Goal: Information Seeking & Learning: Learn about a topic

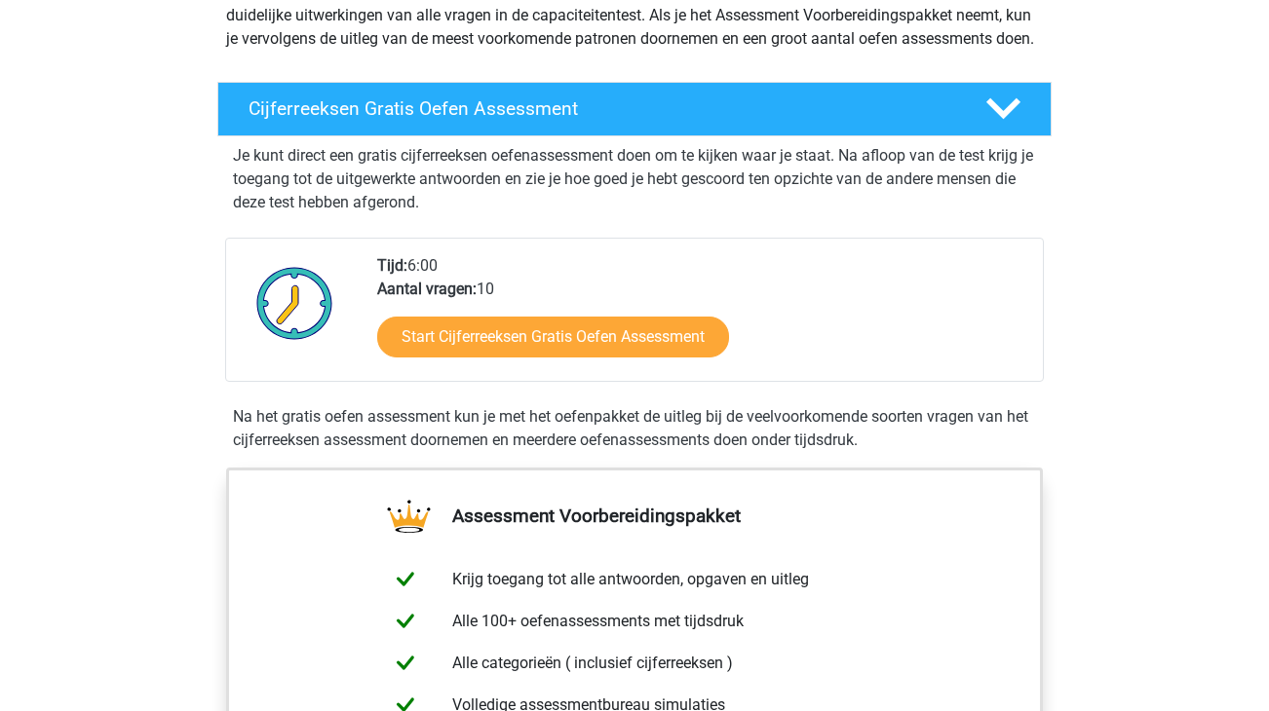
scroll to position [269, 0]
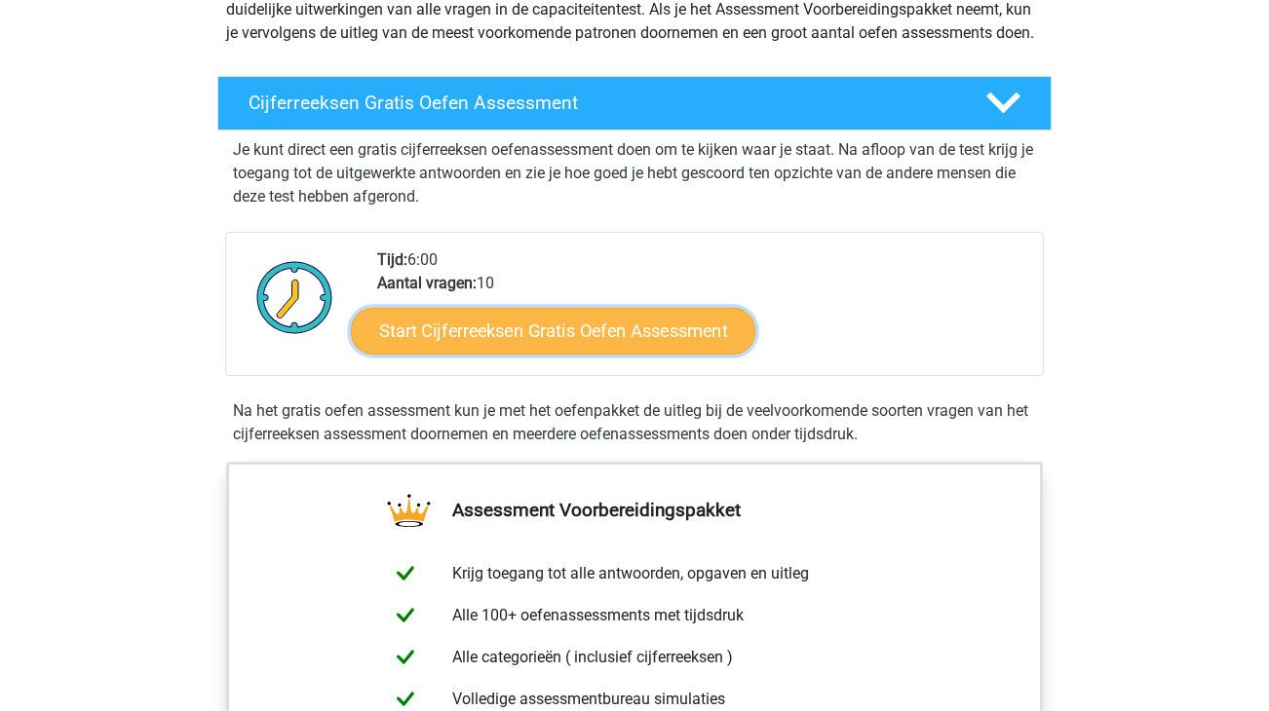
click at [575, 354] on link "Start Cijferreeksen Gratis Oefen Assessment" at bounding box center [553, 330] width 404 height 47
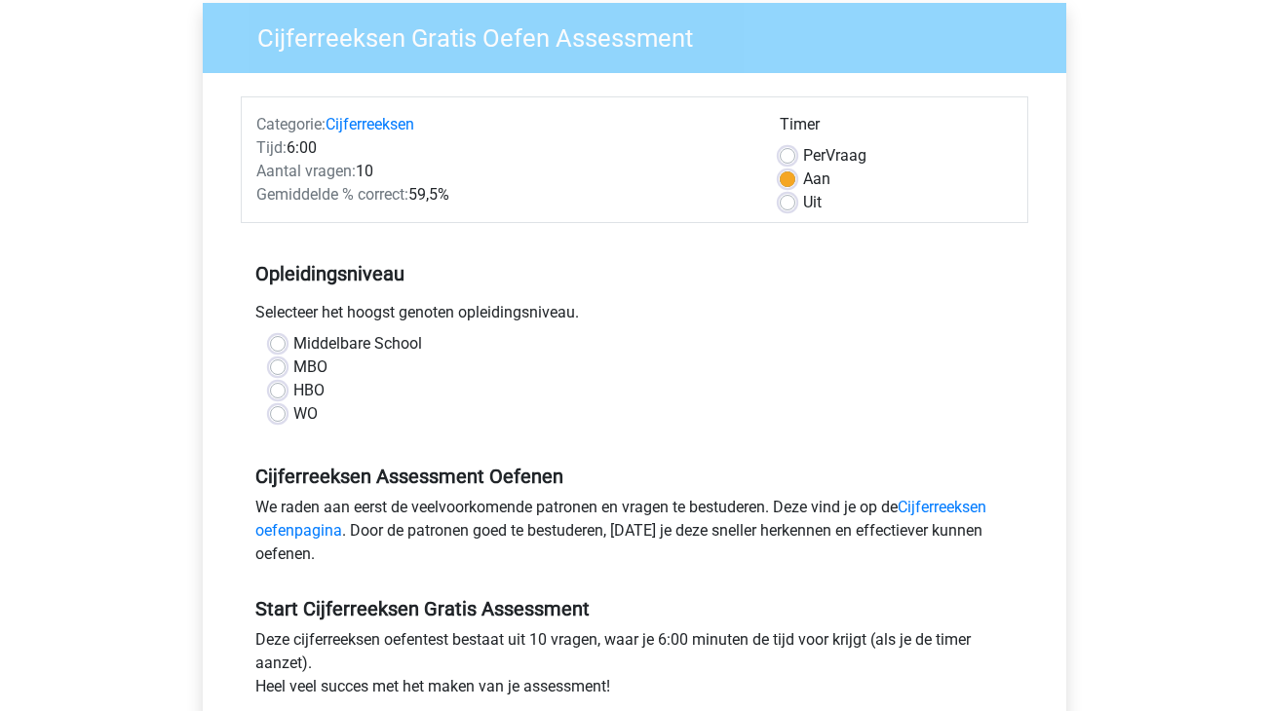
scroll to position [167, 0]
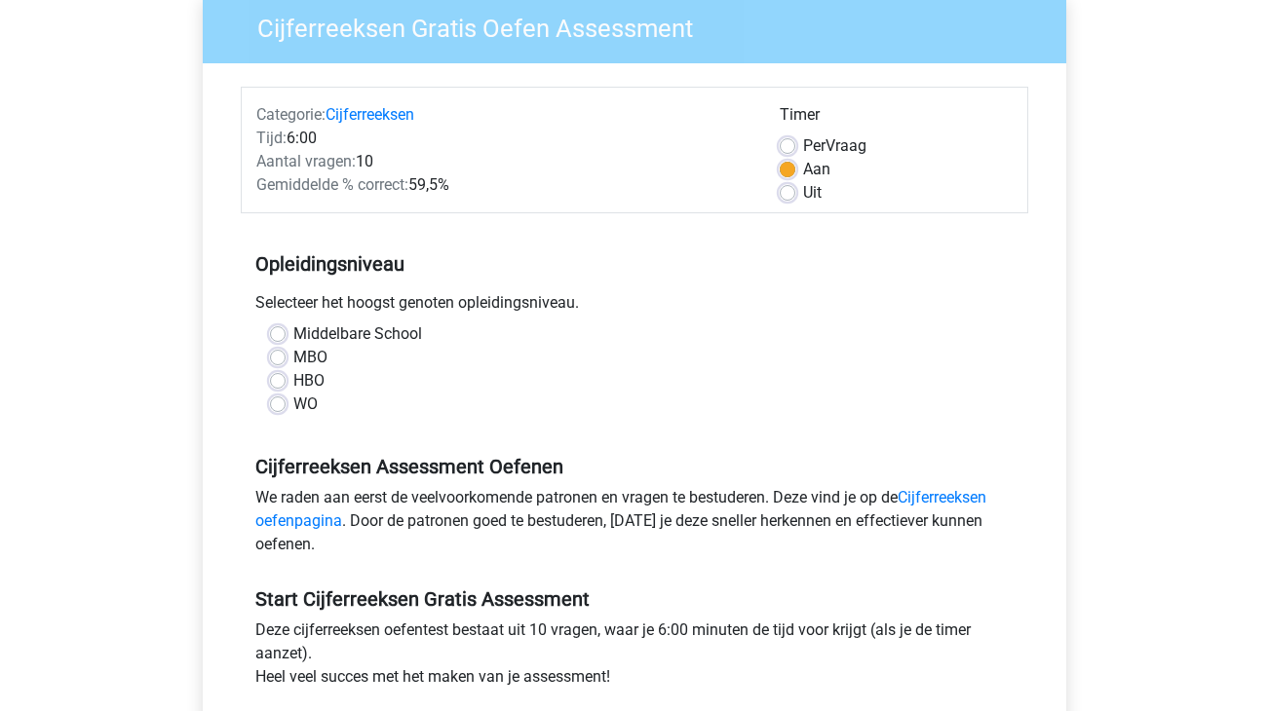
click at [293, 332] on label "Middelbare School" at bounding box center [357, 334] width 129 height 23
click at [282, 332] on input "Middelbare School" at bounding box center [278, 332] width 16 height 19
radio input "true"
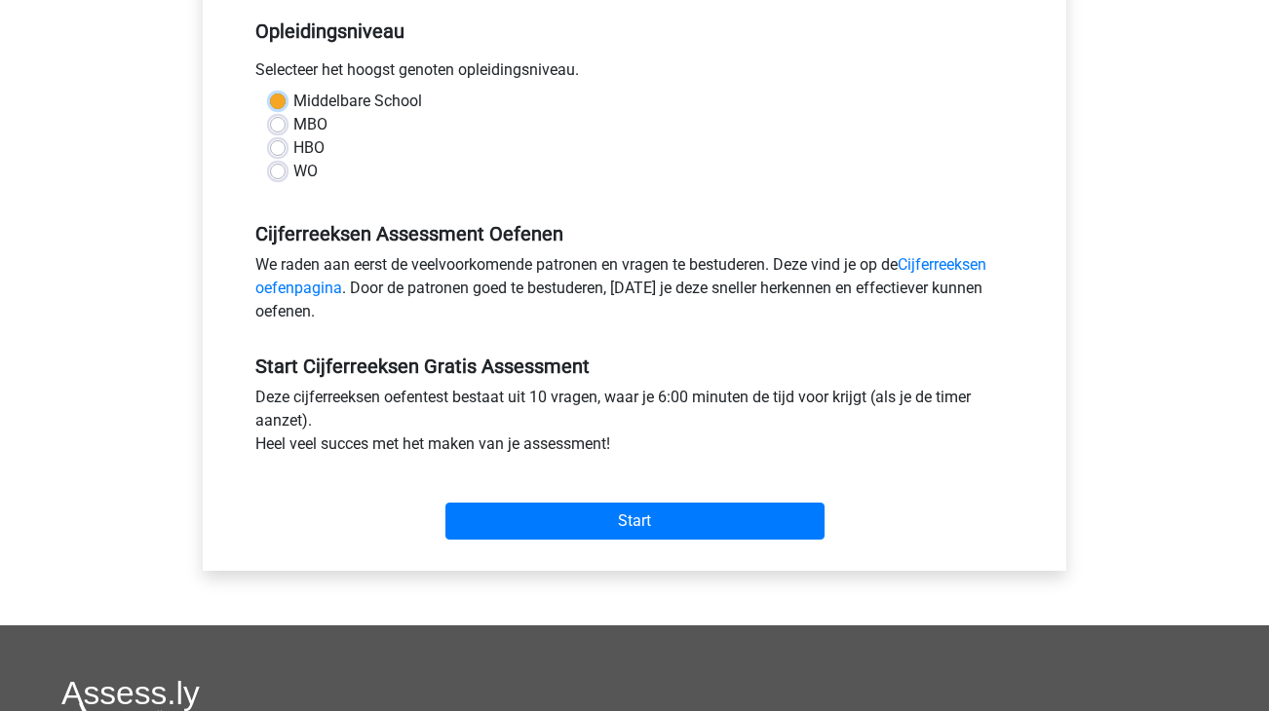
scroll to position [402, 0]
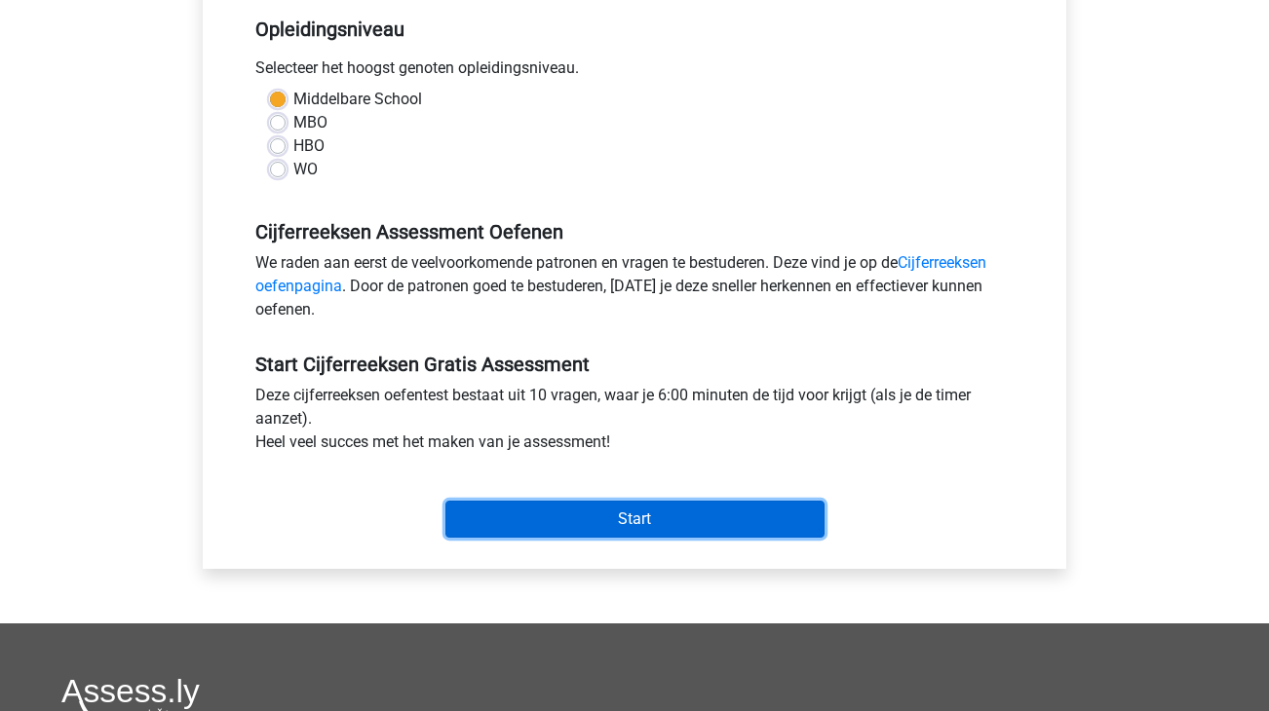
click at [634, 520] on input "Start" at bounding box center [634, 519] width 379 height 37
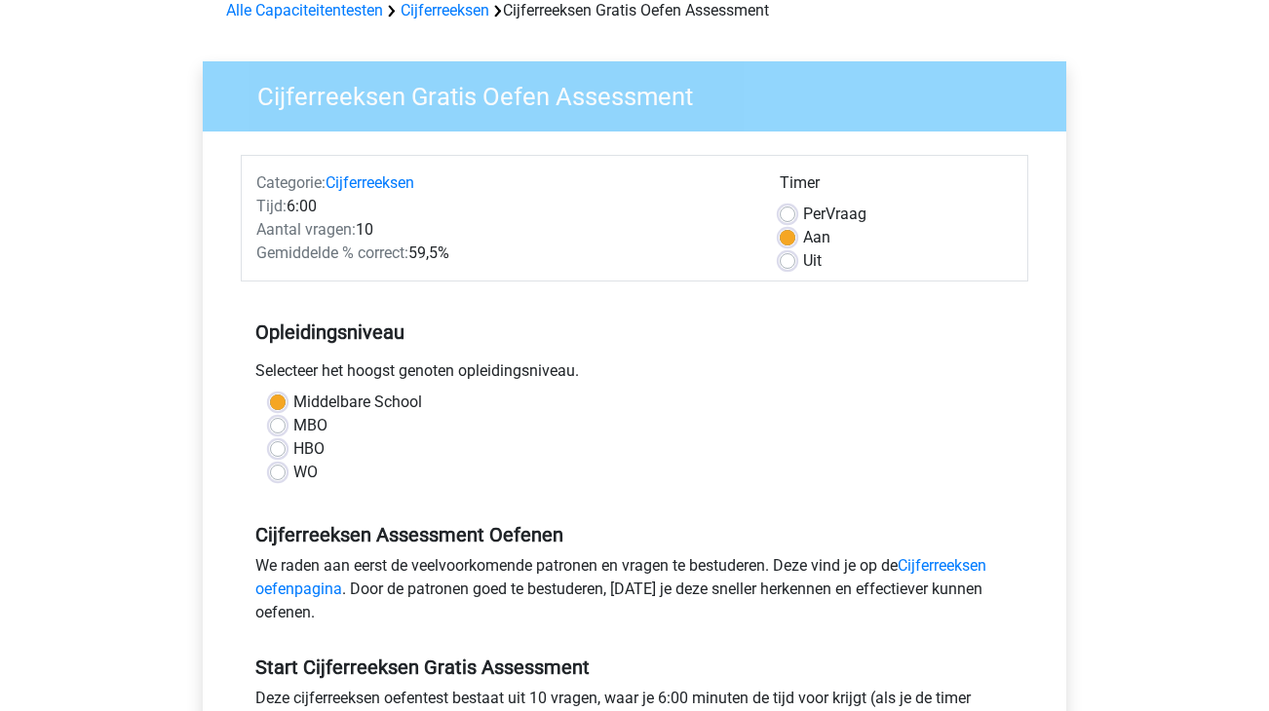
scroll to position [34, 0]
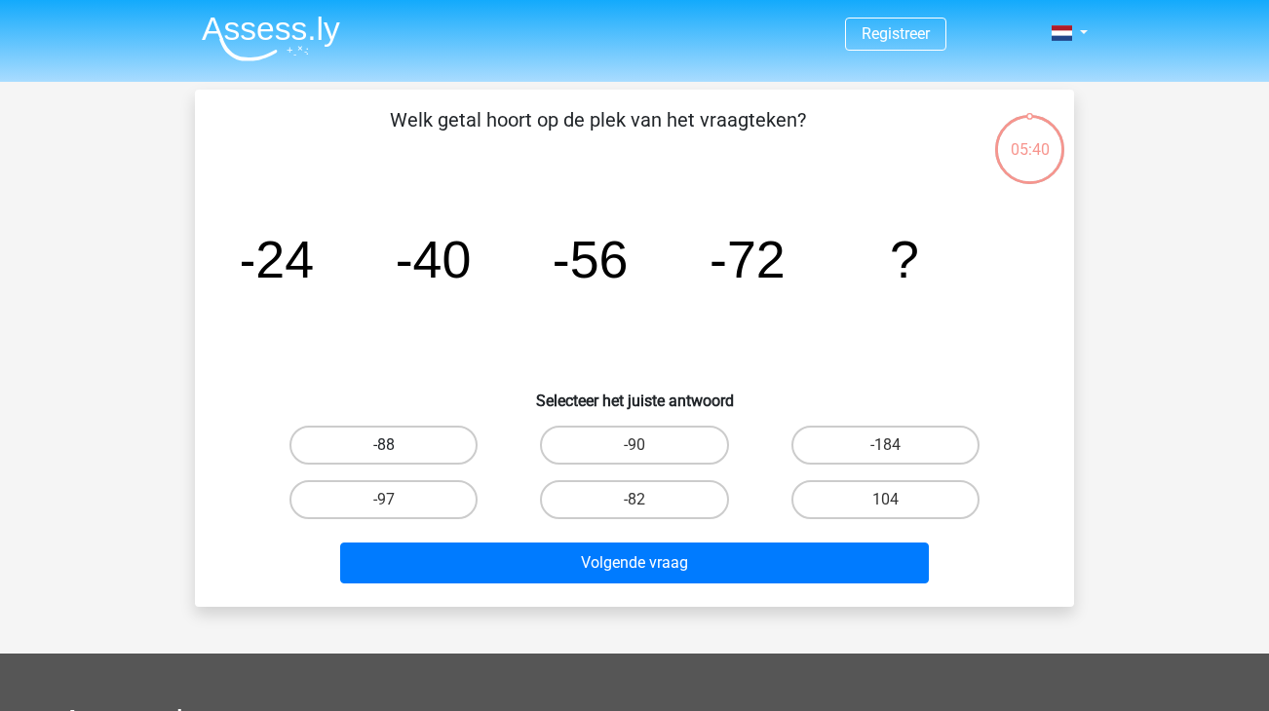
click at [418, 439] on label "-88" at bounding box center [383, 445] width 188 height 39
click at [397, 445] on input "-88" at bounding box center [390, 451] width 13 height 13
radio input "true"
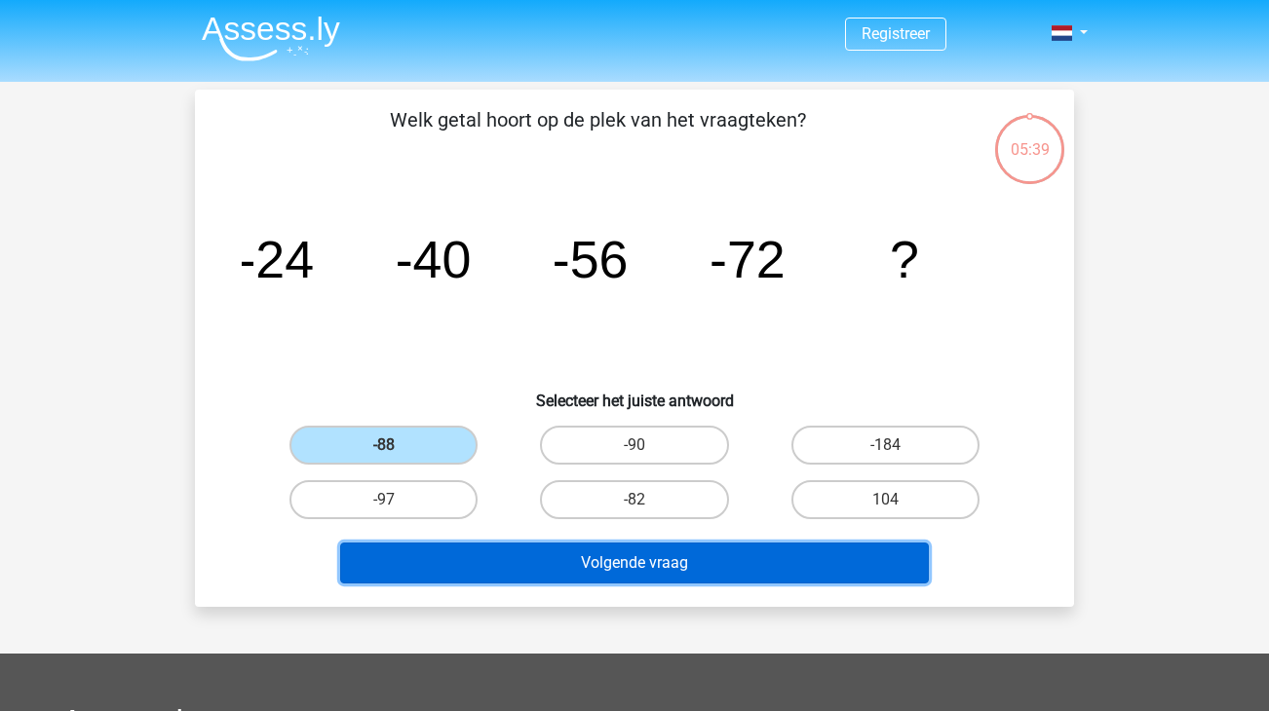
click at [707, 564] on button "Volgende vraag" at bounding box center [635, 563] width 590 height 41
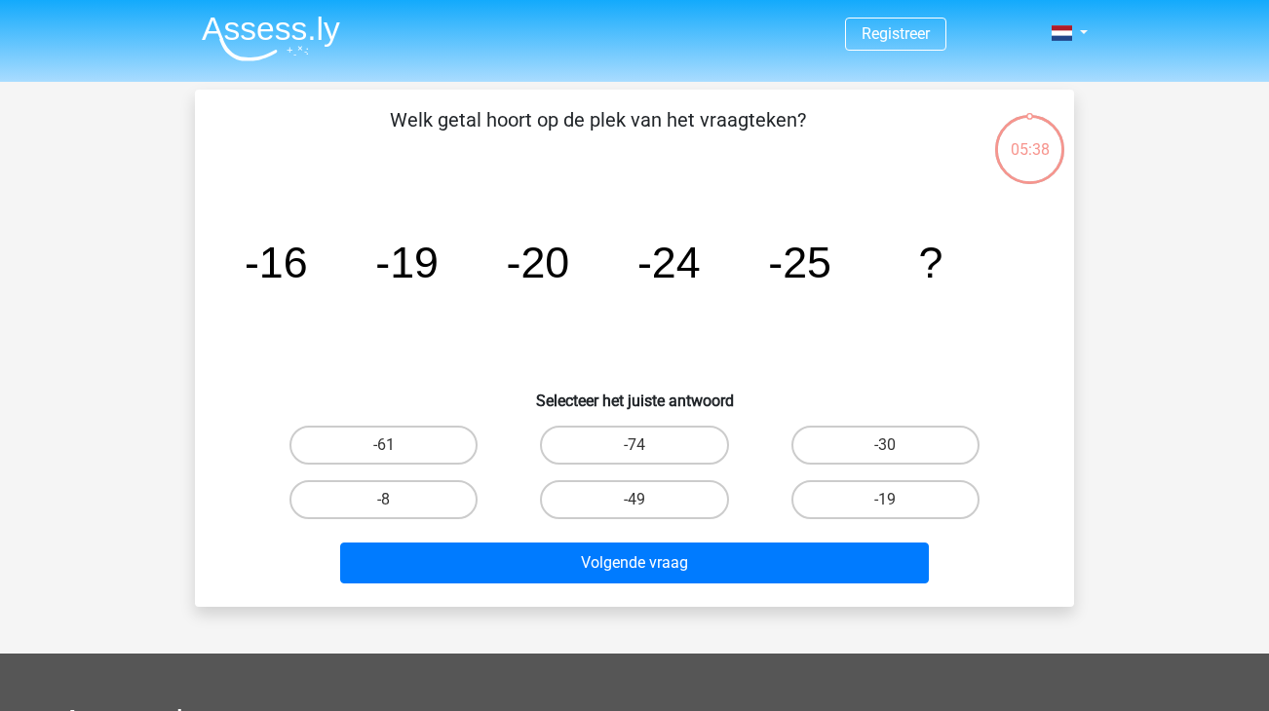
scroll to position [90, 0]
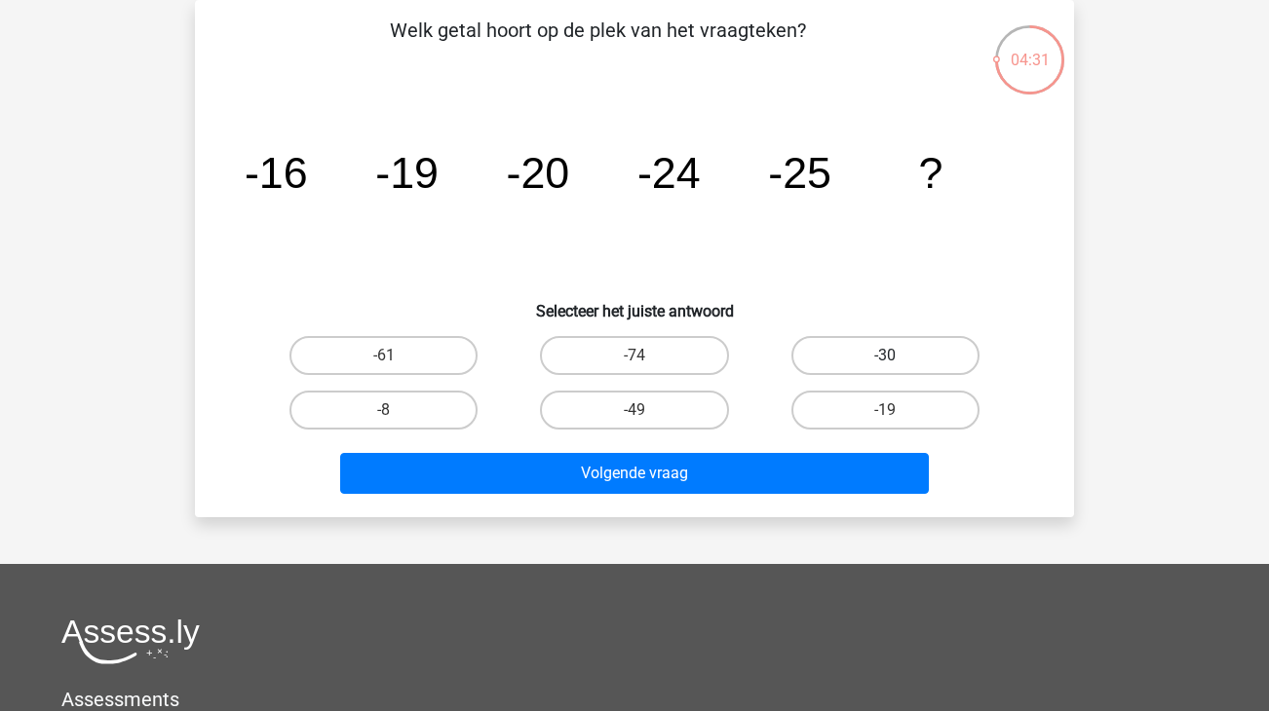
click at [883, 358] on label "-30" at bounding box center [885, 355] width 188 height 39
click at [885, 358] on input "-30" at bounding box center [891, 362] width 13 height 13
radio input "true"
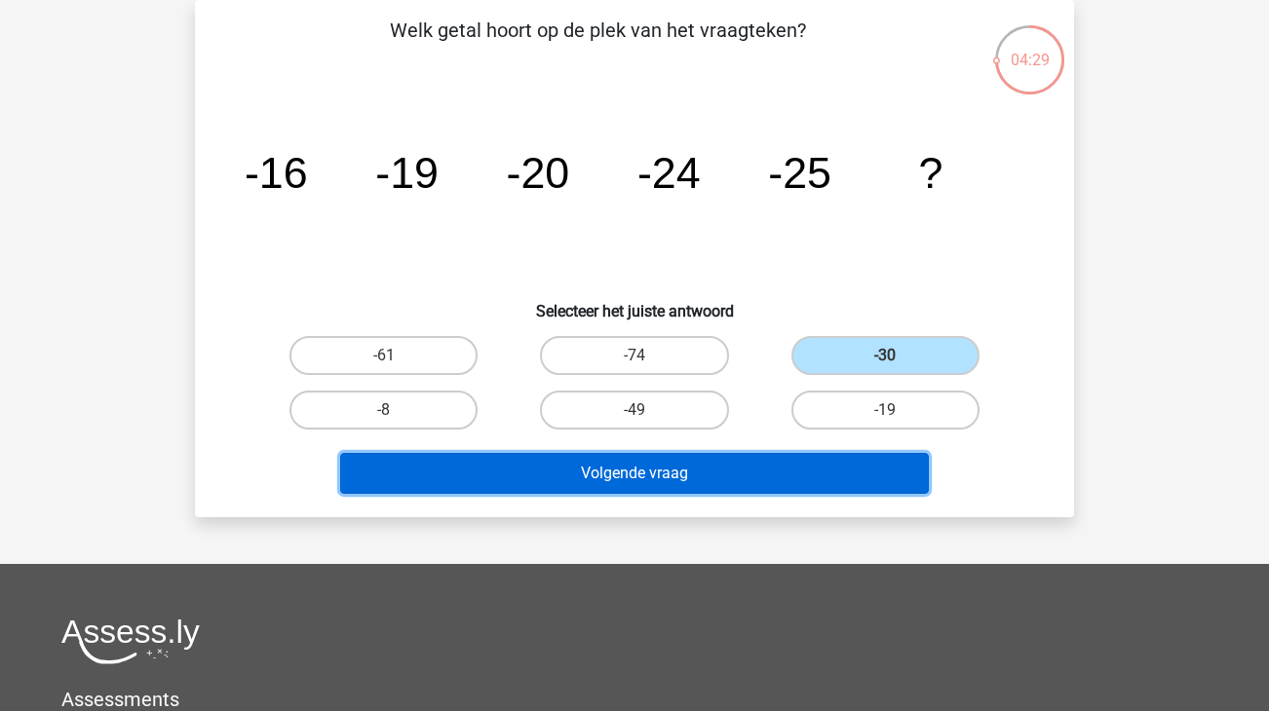
click at [682, 468] on button "Volgende vraag" at bounding box center [635, 473] width 590 height 41
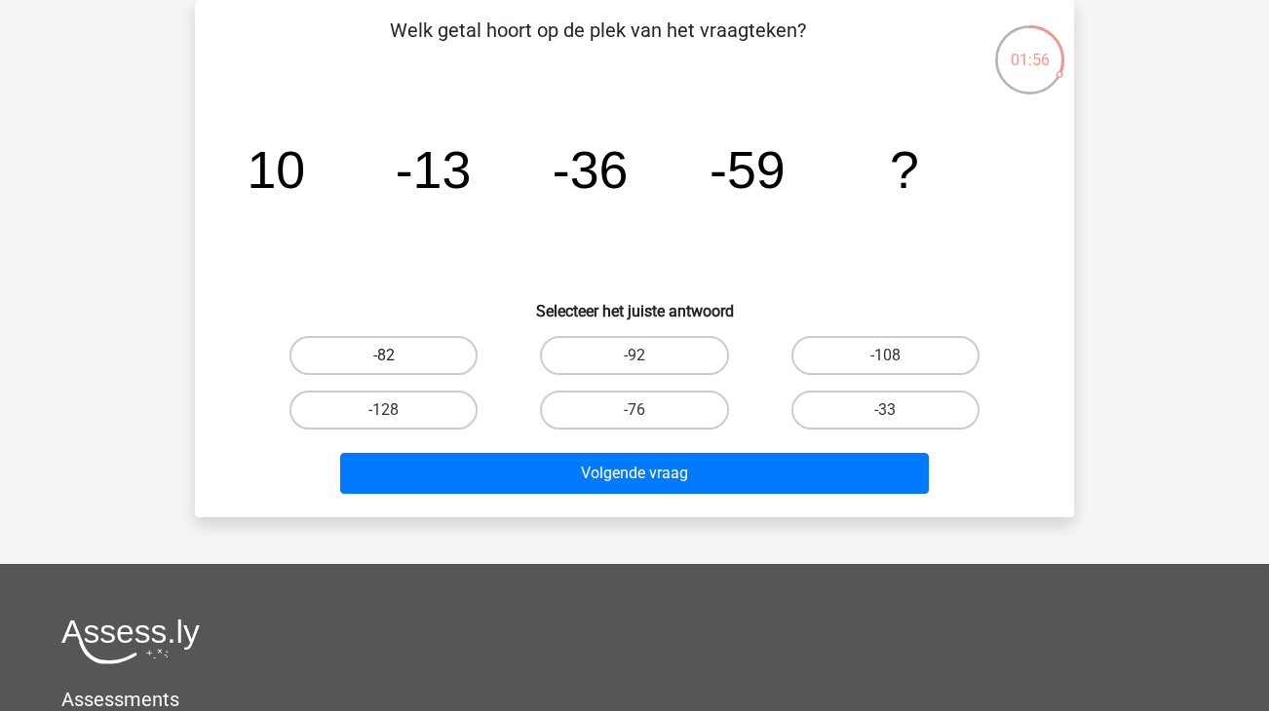
click at [420, 356] on label "-82" at bounding box center [383, 355] width 188 height 39
click at [397, 356] on input "-82" at bounding box center [390, 362] width 13 height 13
radio input "true"
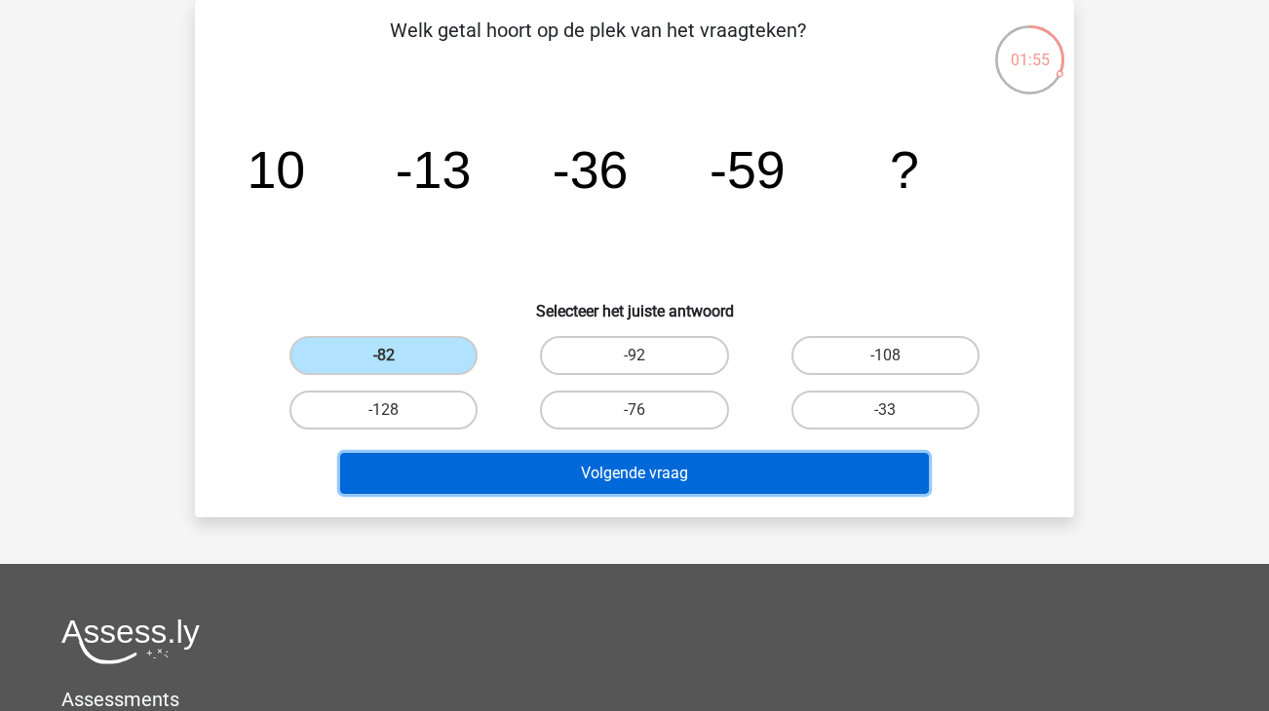
click at [616, 470] on button "Volgende vraag" at bounding box center [635, 473] width 590 height 41
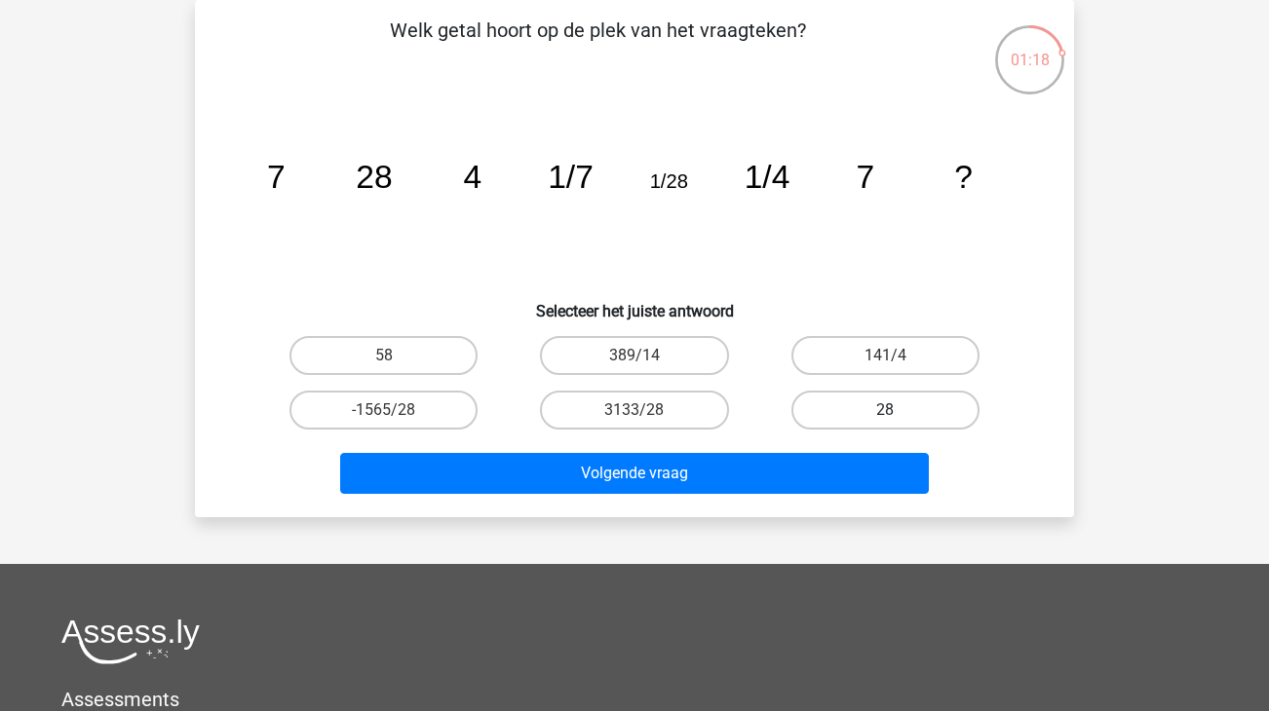
click at [874, 407] on label "28" at bounding box center [885, 410] width 188 height 39
click at [885, 410] on input "28" at bounding box center [891, 416] width 13 height 13
radio input "true"
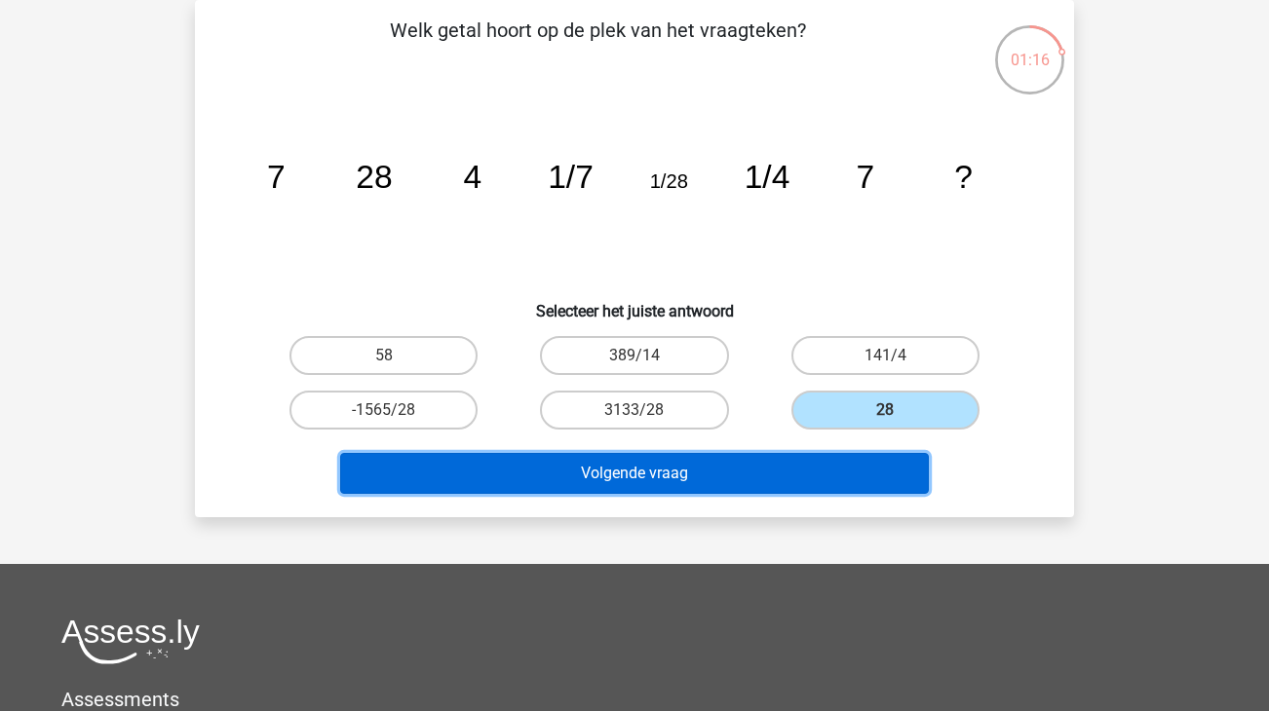
click at [729, 467] on button "Volgende vraag" at bounding box center [635, 473] width 590 height 41
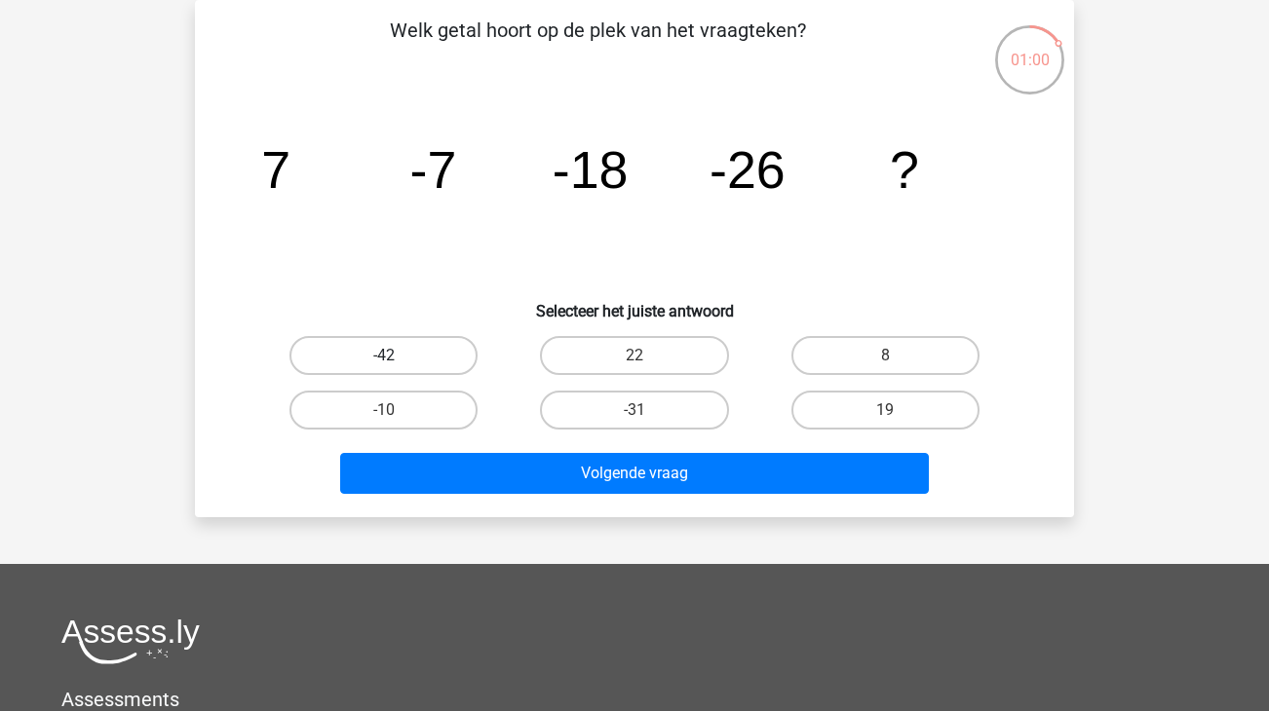
click at [364, 361] on label "-42" at bounding box center [383, 355] width 188 height 39
click at [384, 361] on input "-42" at bounding box center [390, 362] width 13 height 13
radio input "true"
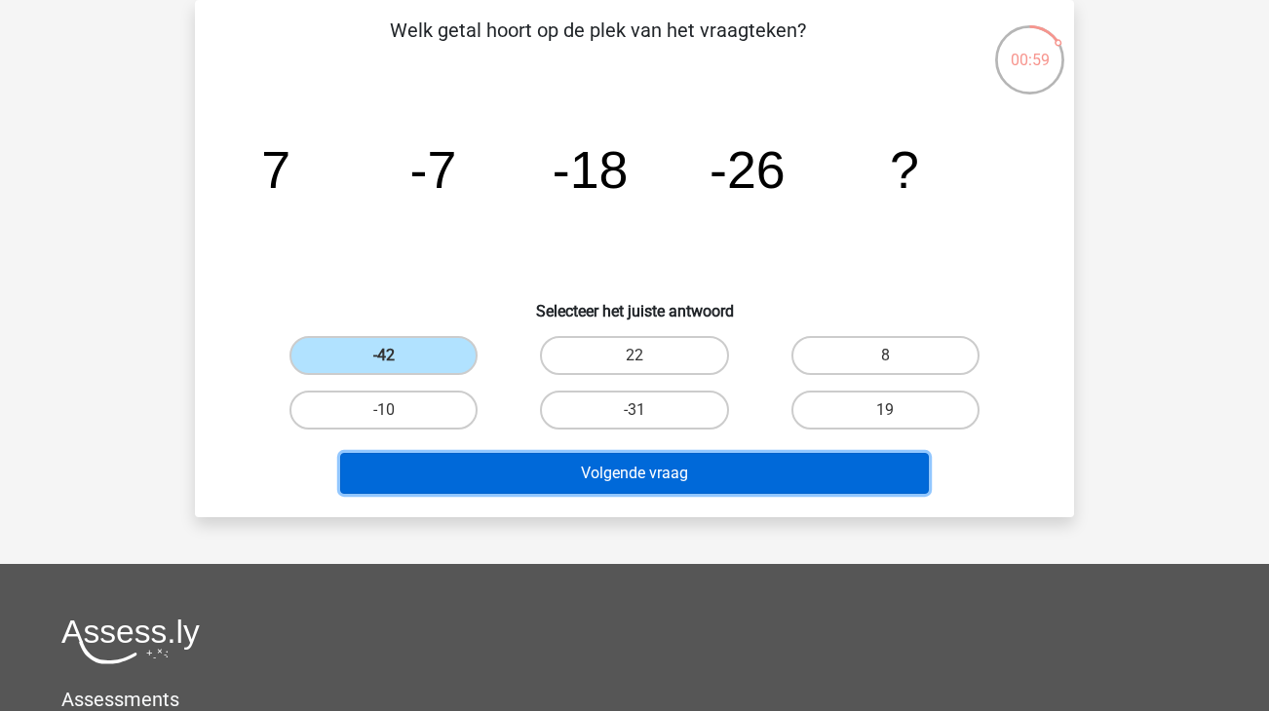
click at [629, 481] on button "Volgende vraag" at bounding box center [635, 473] width 590 height 41
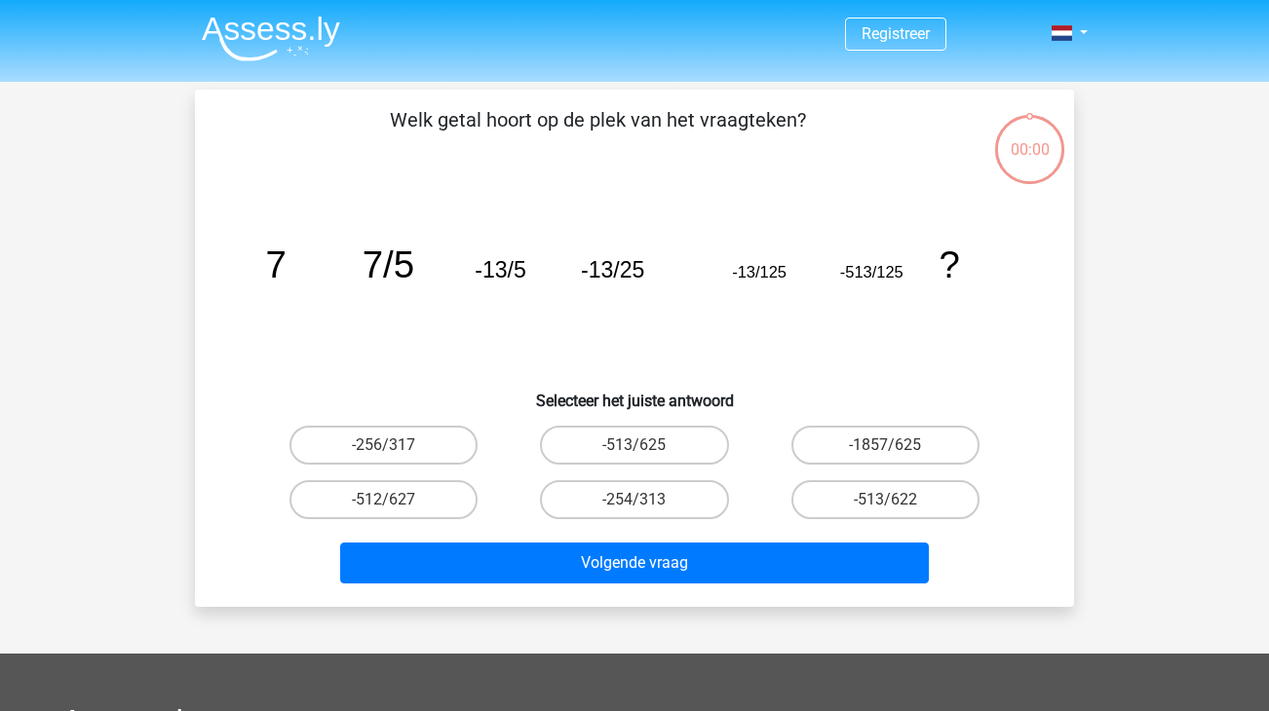
scroll to position [90, 0]
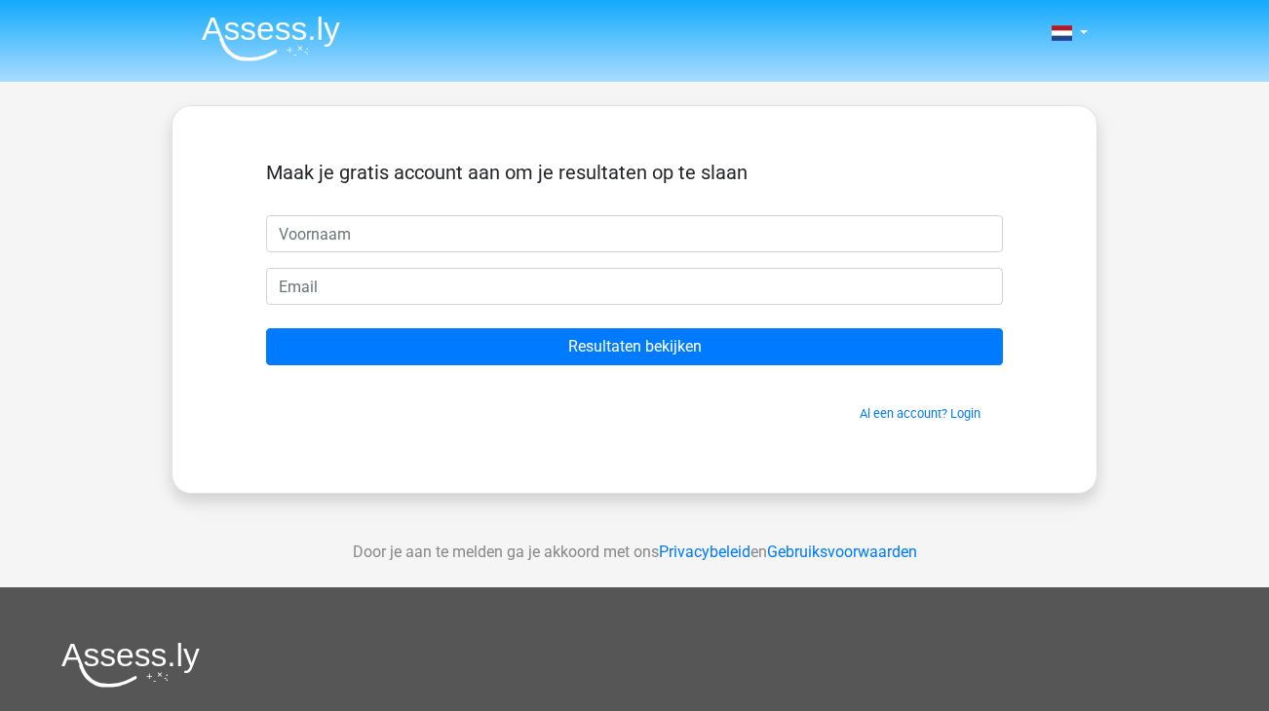
click at [356, 235] on input "text" at bounding box center [634, 233] width 737 height 37
type input "[PERSON_NAME]"
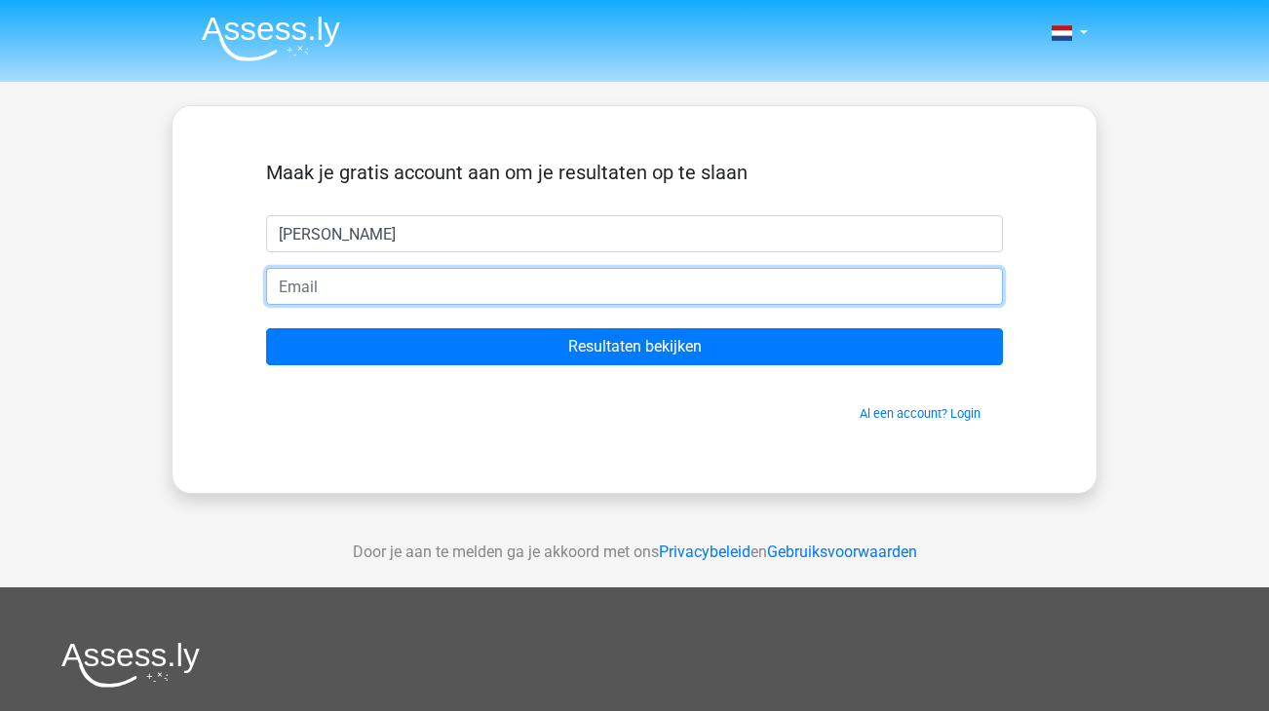
click at [326, 287] on input "email" at bounding box center [634, 286] width 737 height 37
type input "[EMAIL_ADDRESS][DOMAIN_NAME]"
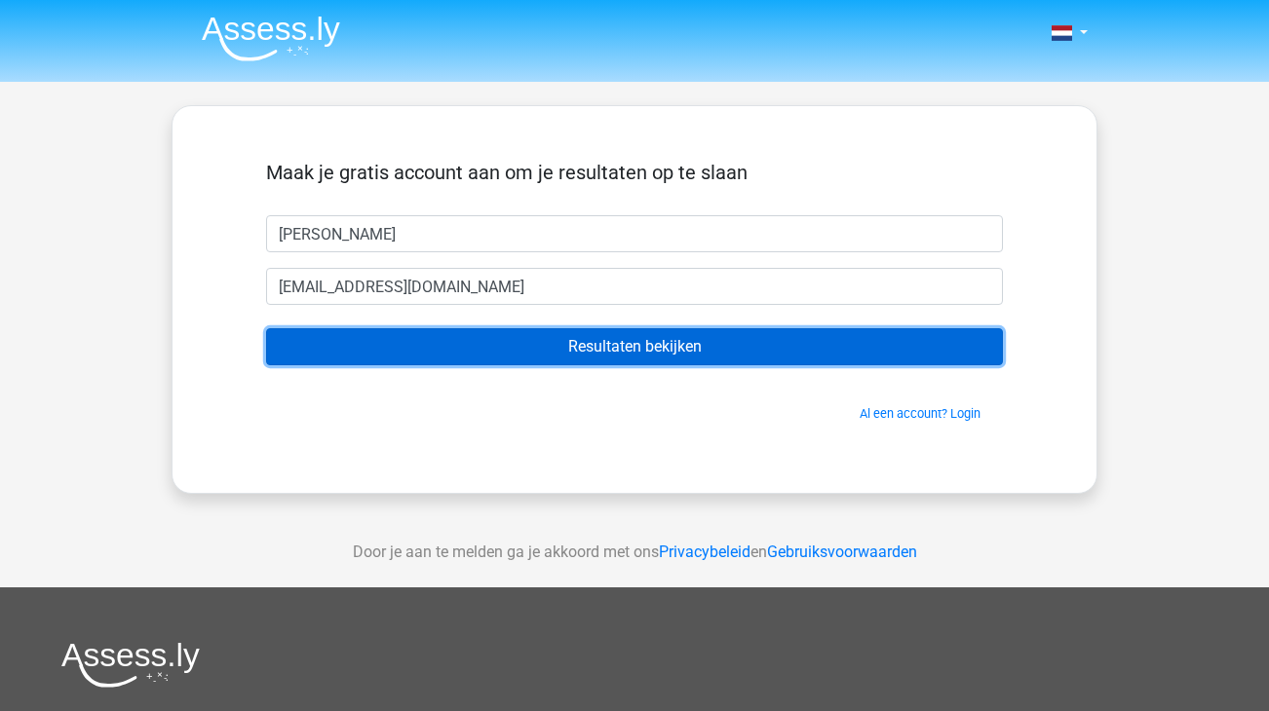
click at [640, 347] on input "Resultaten bekijken" at bounding box center [634, 346] width 737 height 37
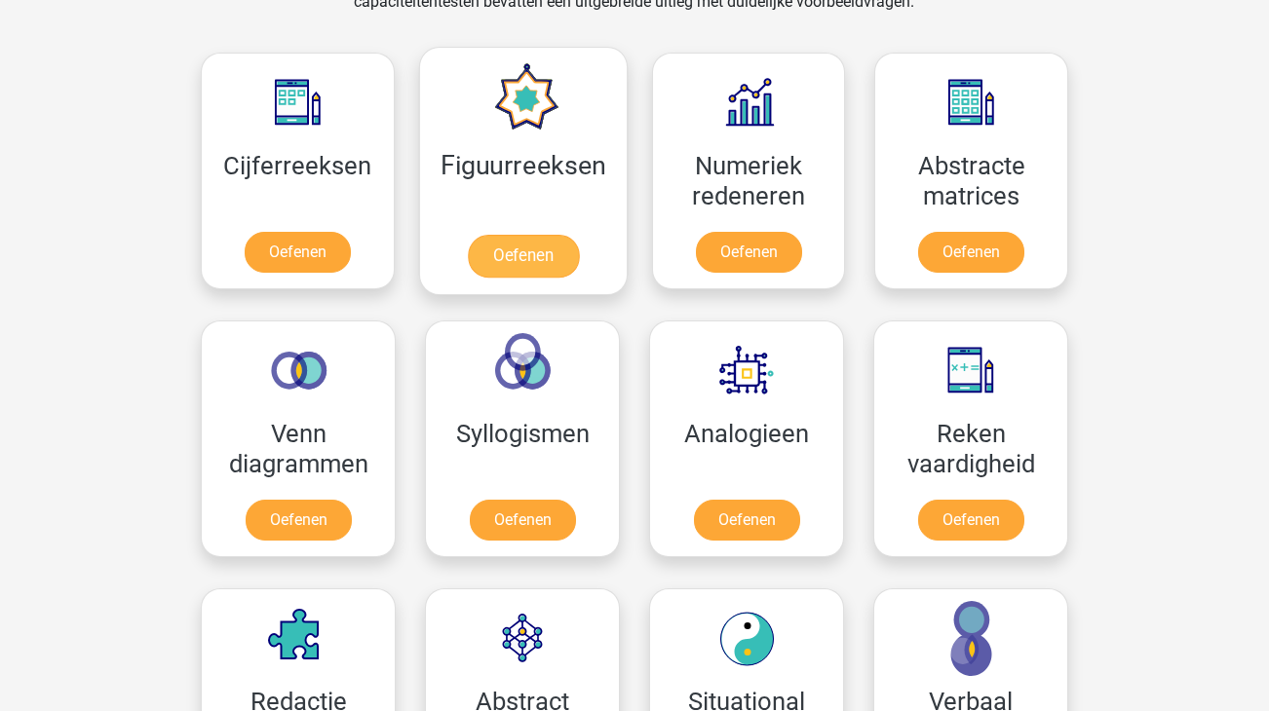
scroll to position [865, 0]
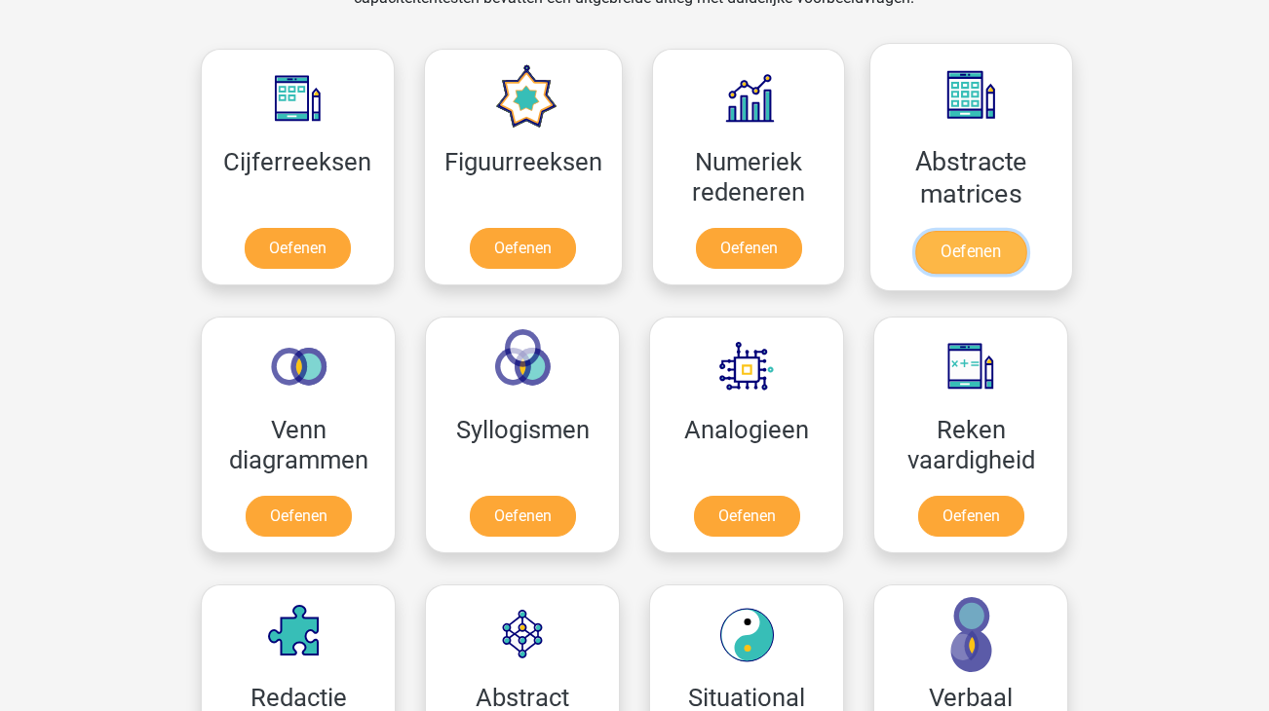
click at [988, 231] on link "Oefenen" at bounding box center [970, 252] width 111 height 43
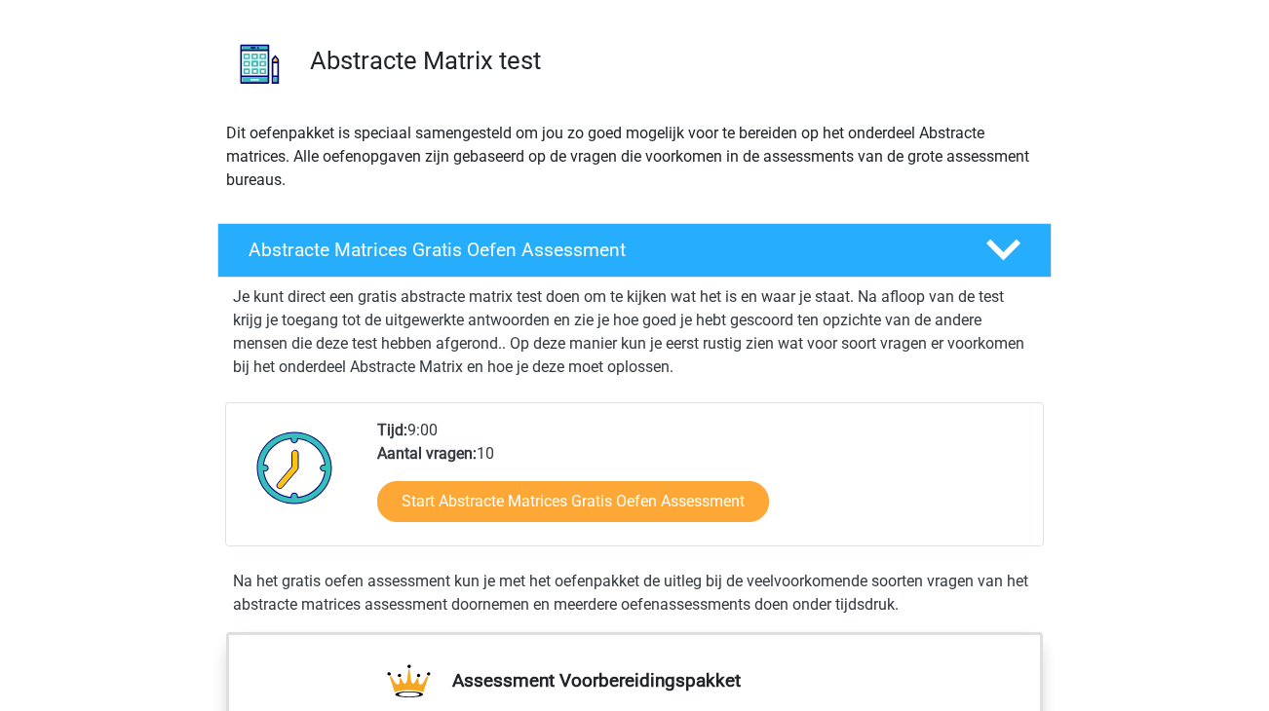
scroll to position [130, 0]
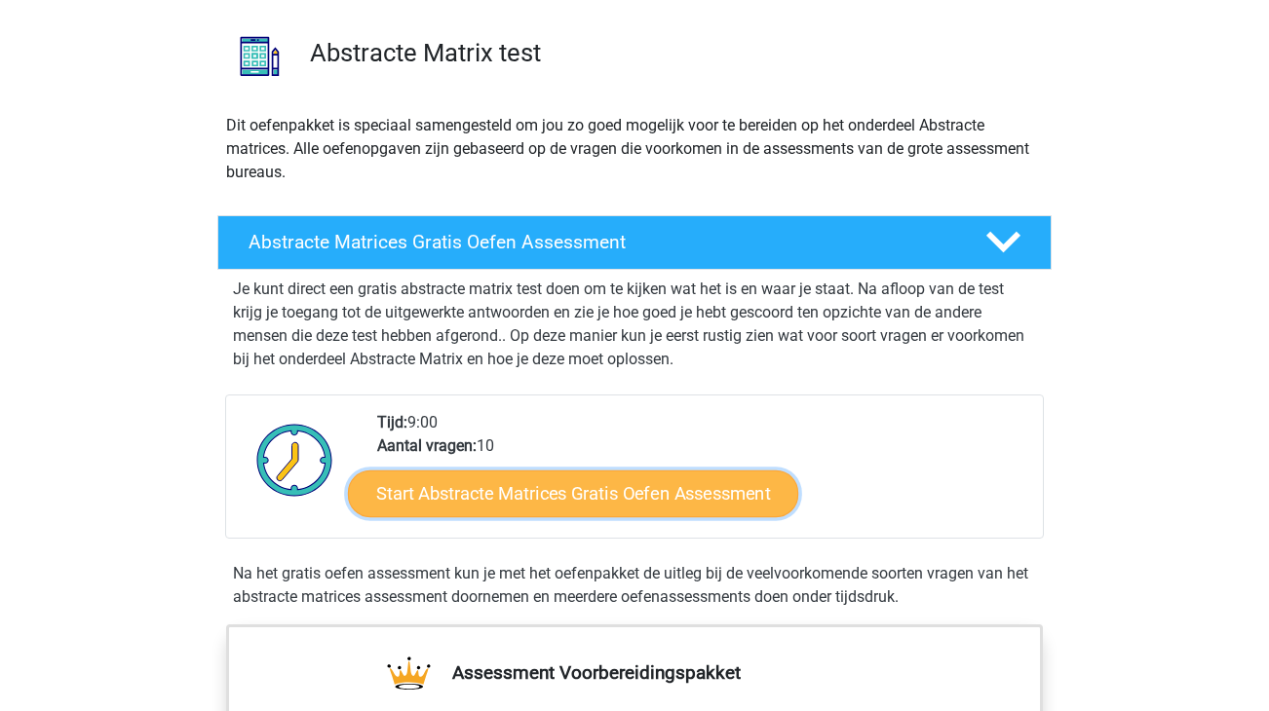
click at [535, 498] on link "Start Abstracte Matrices Gratis Oefen Assessment" at bounding box center [573, 493] width 450 height 47
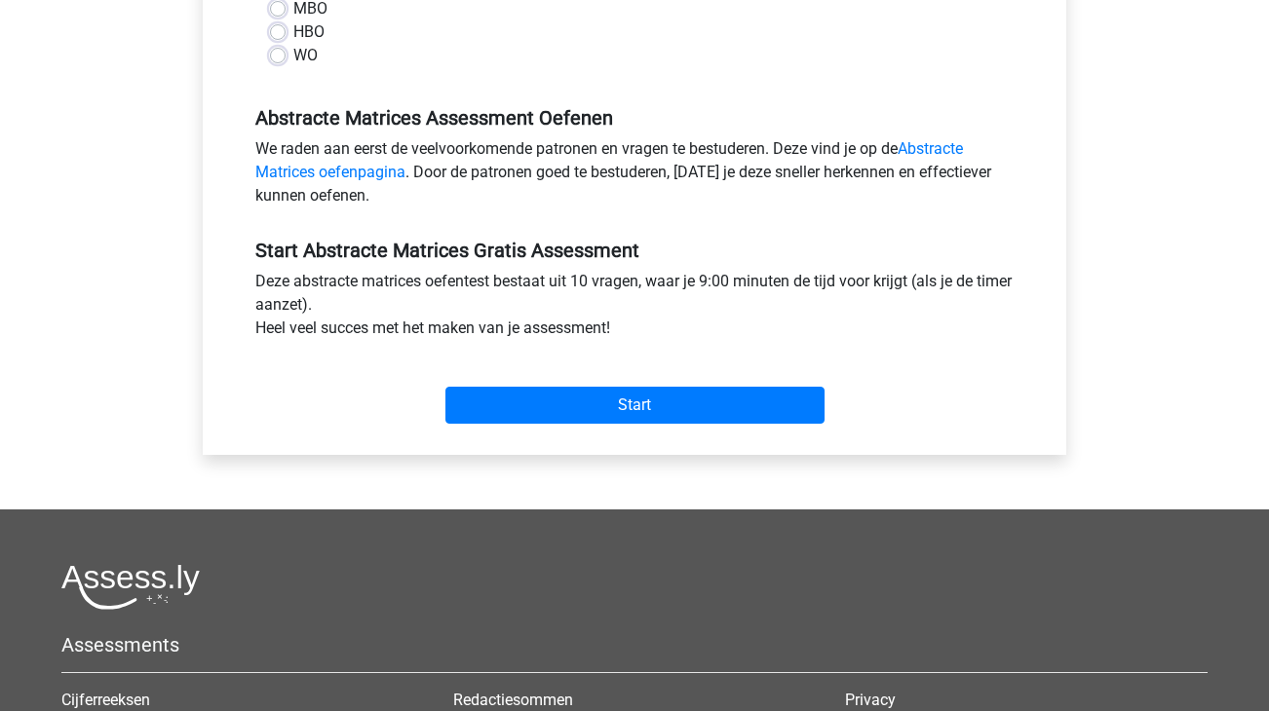
scroll to position [533, 0]
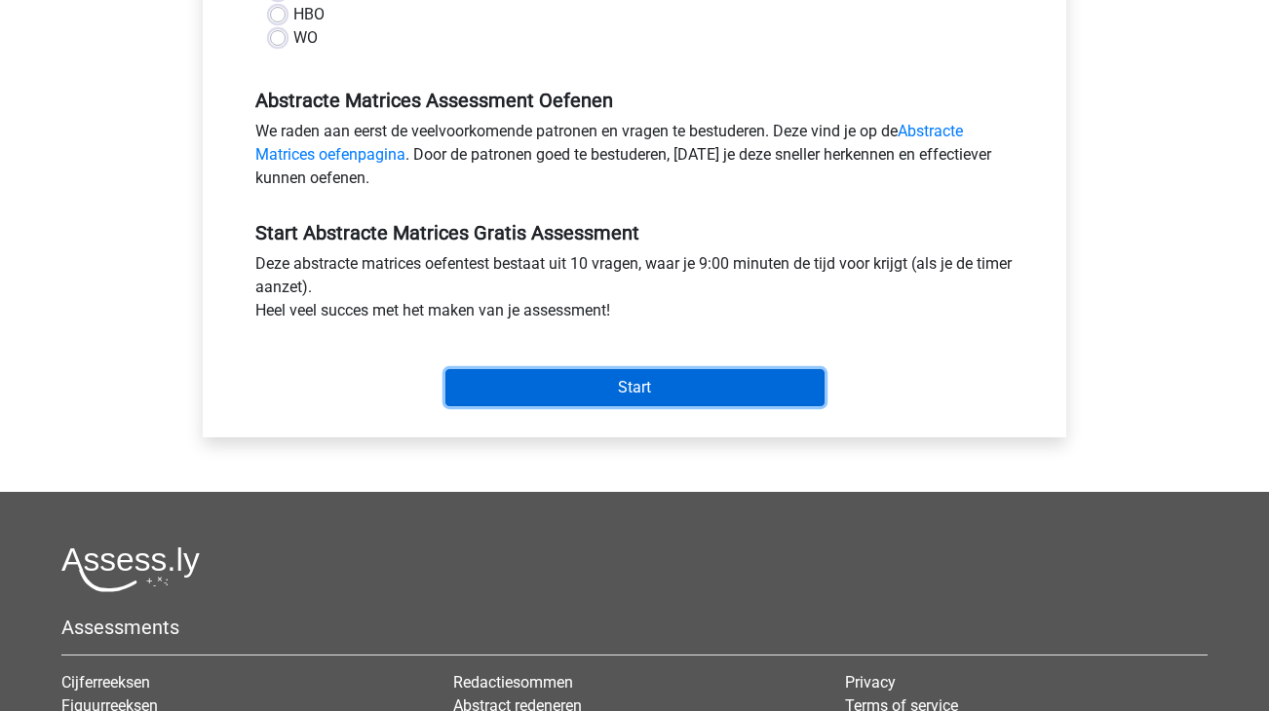
click at [621, 383] on input "Start" at bounding box center [634, 387] width 379 height 37
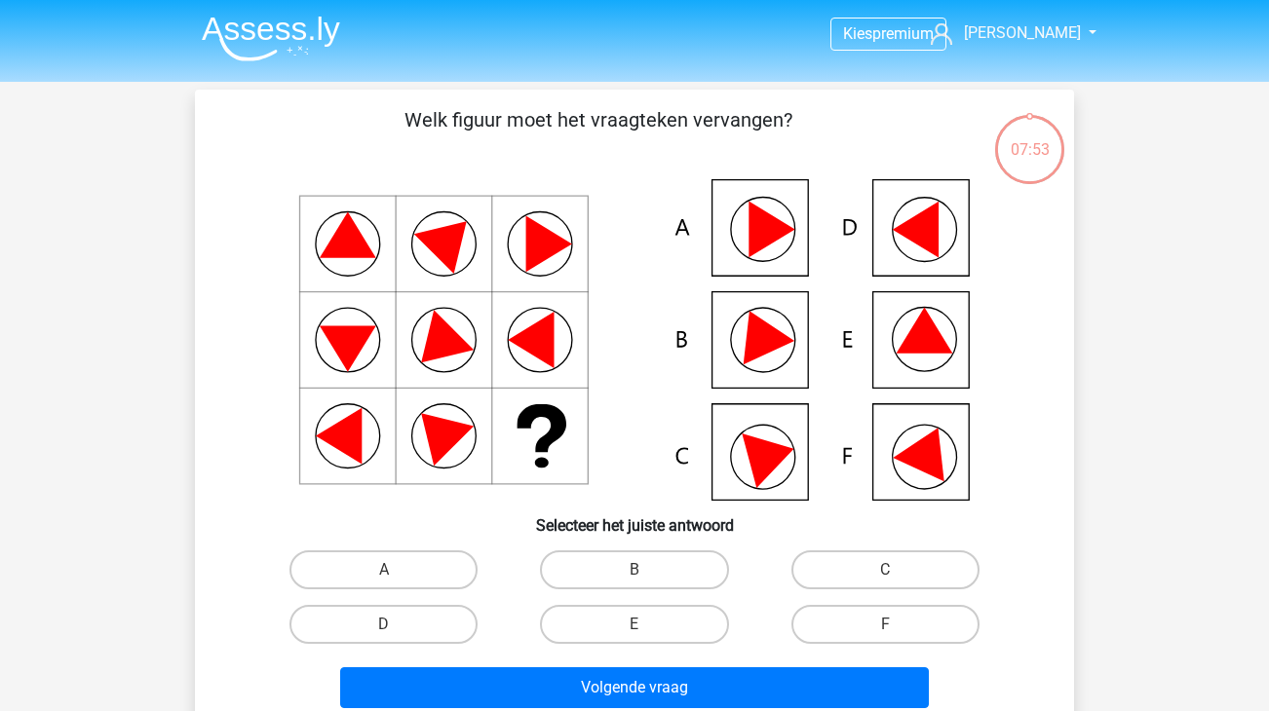
click at [935, 453] on icon at bounding box center [928, 448] width 70 height 65
click at [933, 453] on icon at bounding box center [928, 448] width 70 height 65
click at [912, 449] on icon at bounding box center [928, 448] width 70 height 65
click at [876, 623] on label "F" at bounding box center [885, 624] width 188 height 39
click at [885, 625] on input "F" at bounding box center [891, 631] width 13 height 13
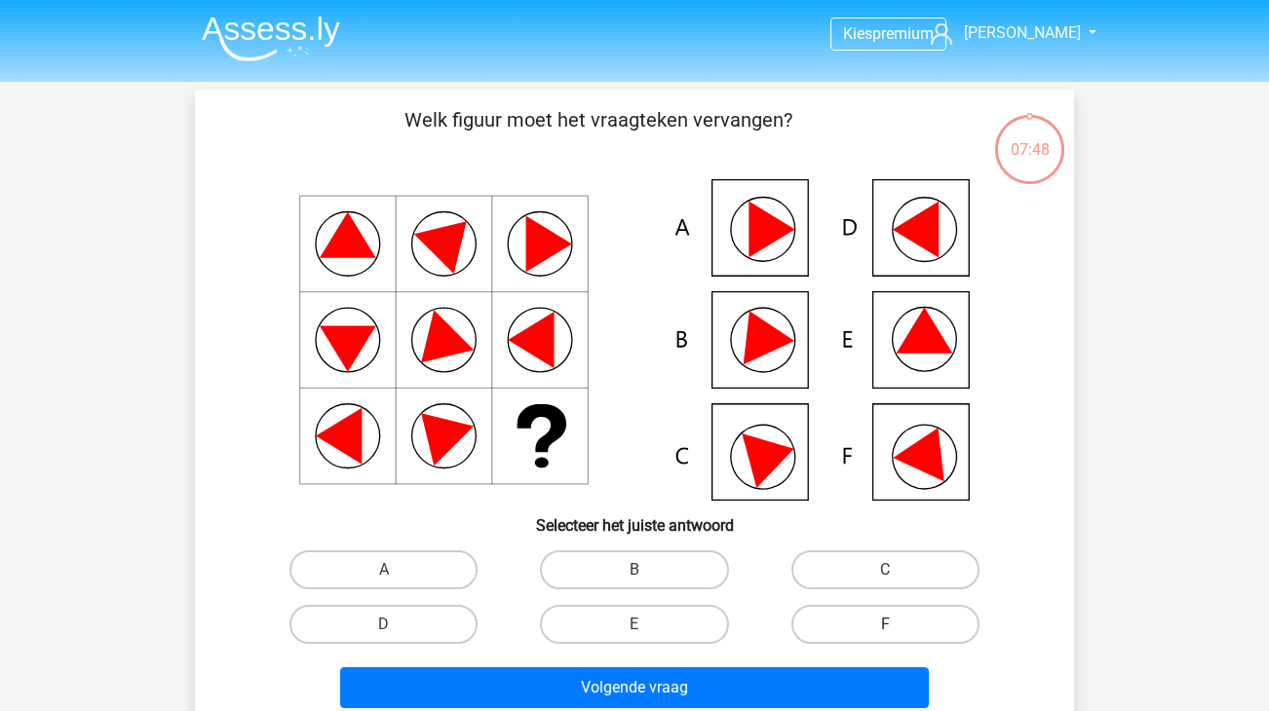
radio input "true"
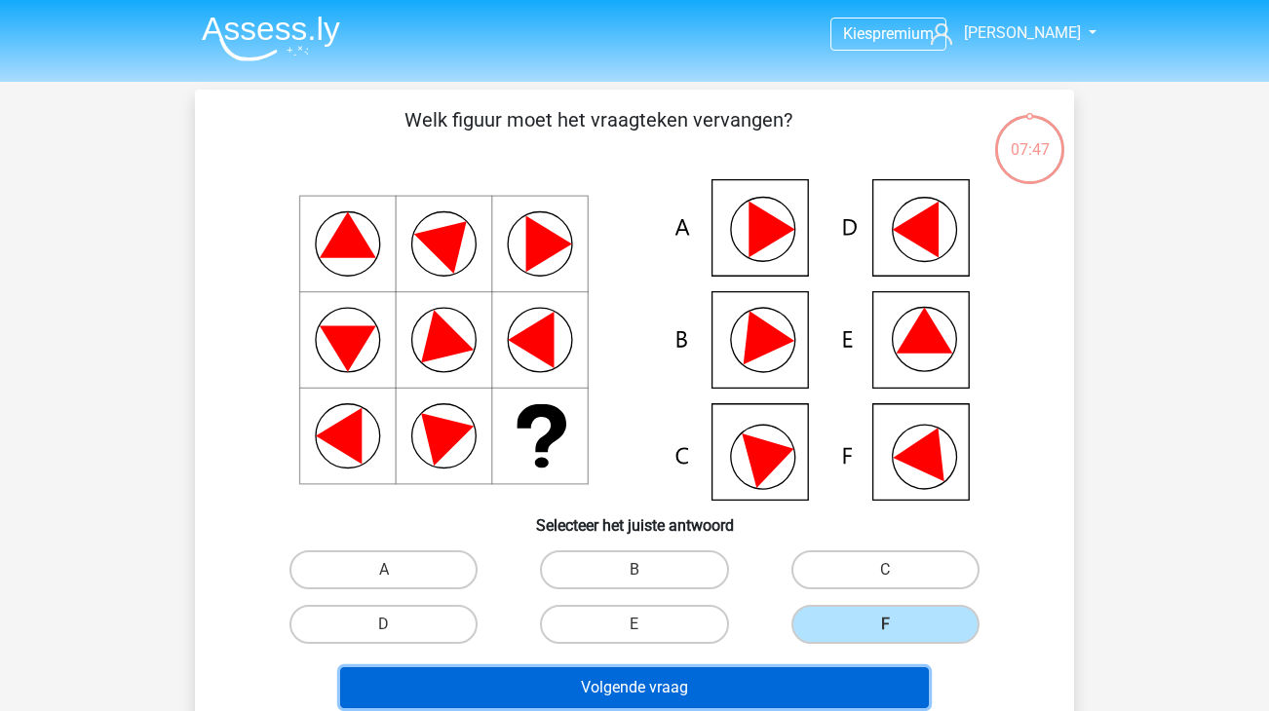
click at [665, 690] on button "Volgende vraag" at bounding box center [635, 688] width 590 height 41
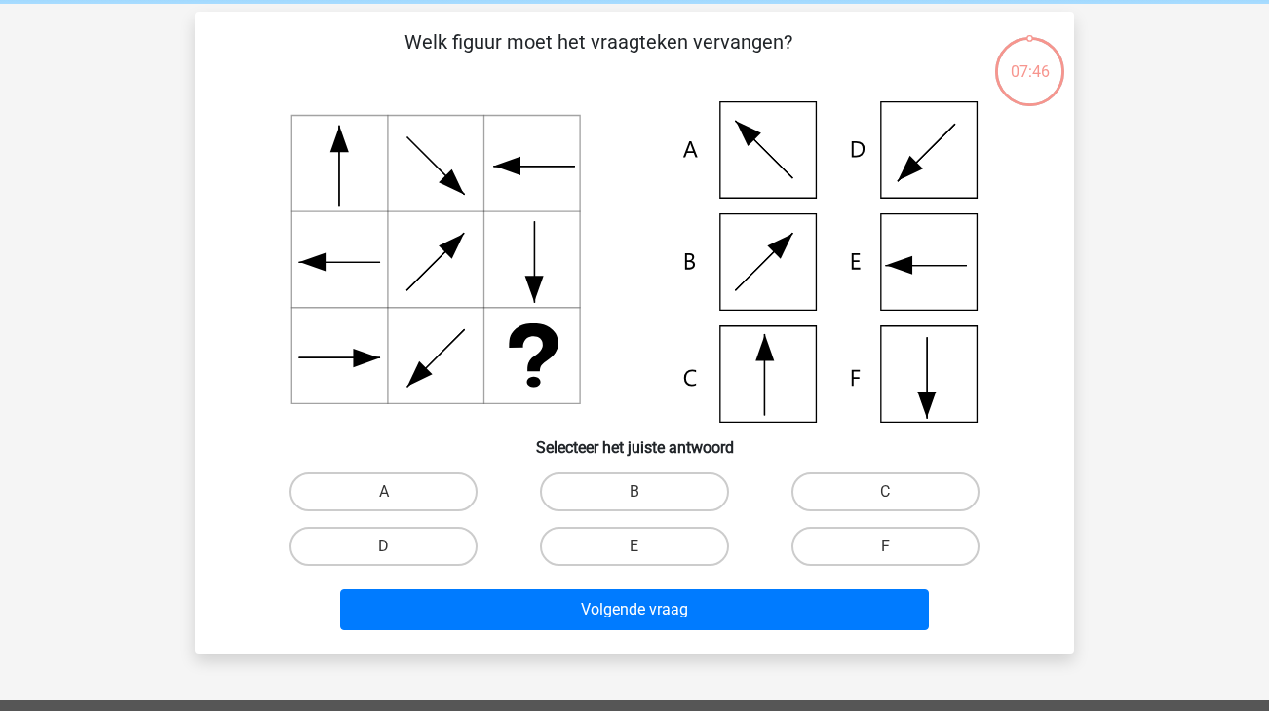
scroll to position [90, 0]
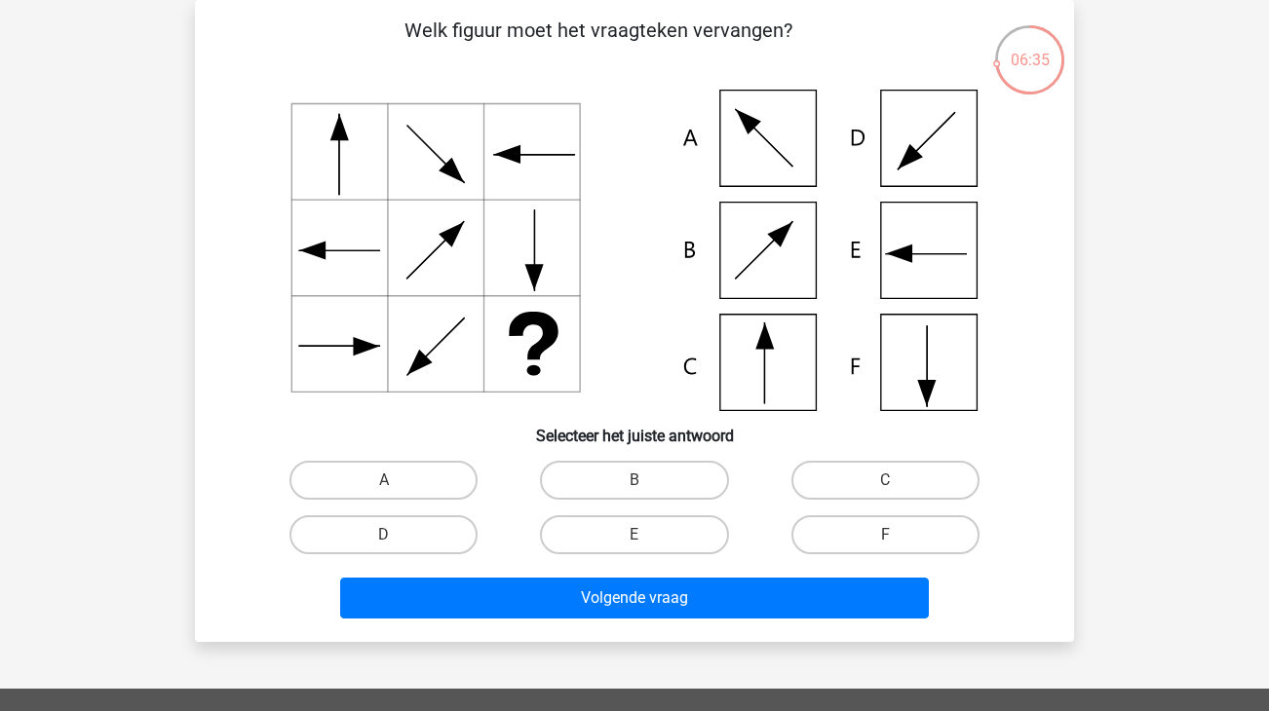
click at [762, 144] on icon at bounding box center [634, 251] width 785 height 322
click at [377, 479] on label "A" at bounding box center [383, 480] width 188 height 39
click at [384, 480] on input "A" at bounding box center [390, 486] width 13 height 13
radio input "true"
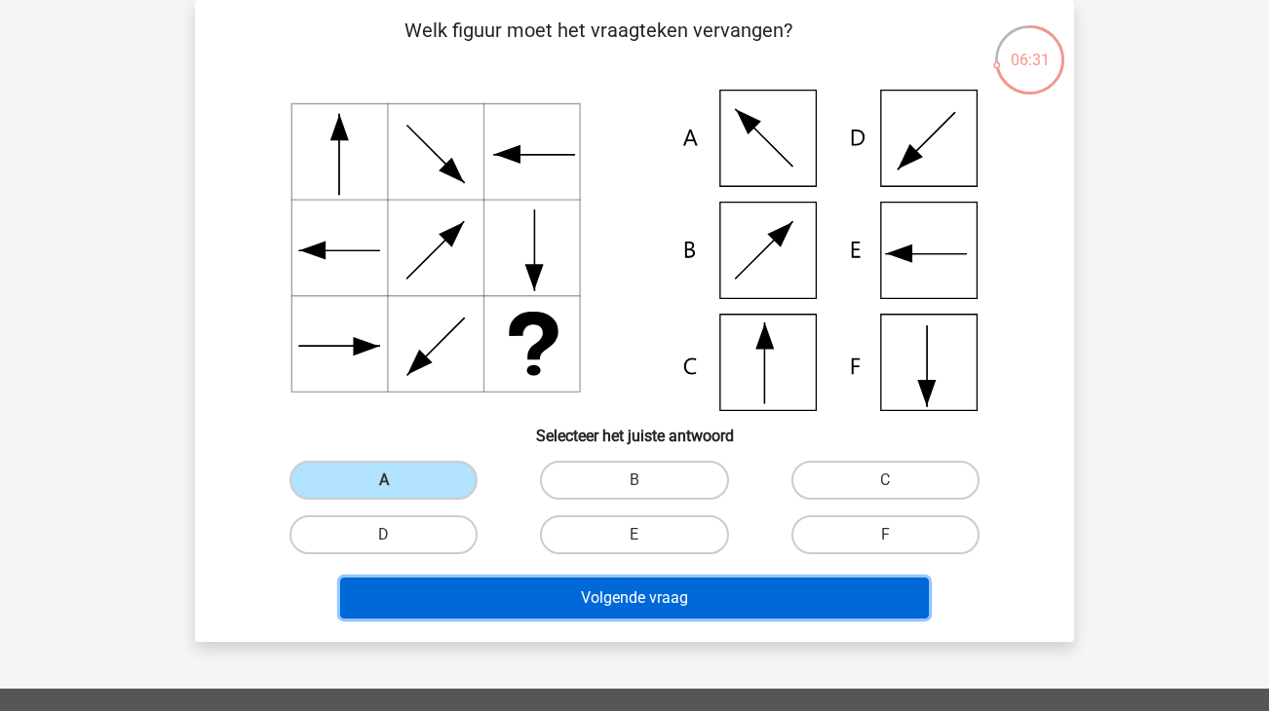
click at [538, 597] on button "Volgende vraag" at bounding box center [635, 598] width 590 height 41
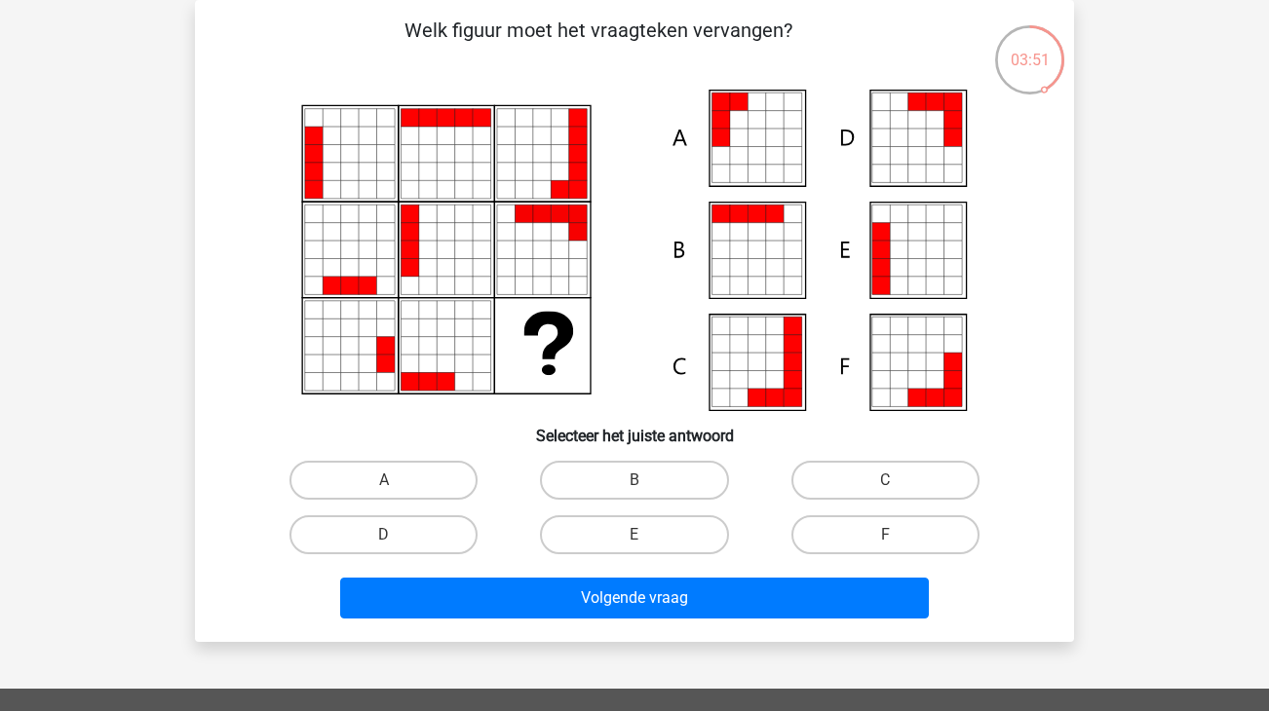
click at [730, 108] on icon at bounding box center [739, 102] width 18 height 18
click at [385, 477] on label "A" at bounding box center [383, 480] width 188 height 39
click at [385, 480] on input "A" at bounding box center [390, 486] width 13 height 13
radio input "true"
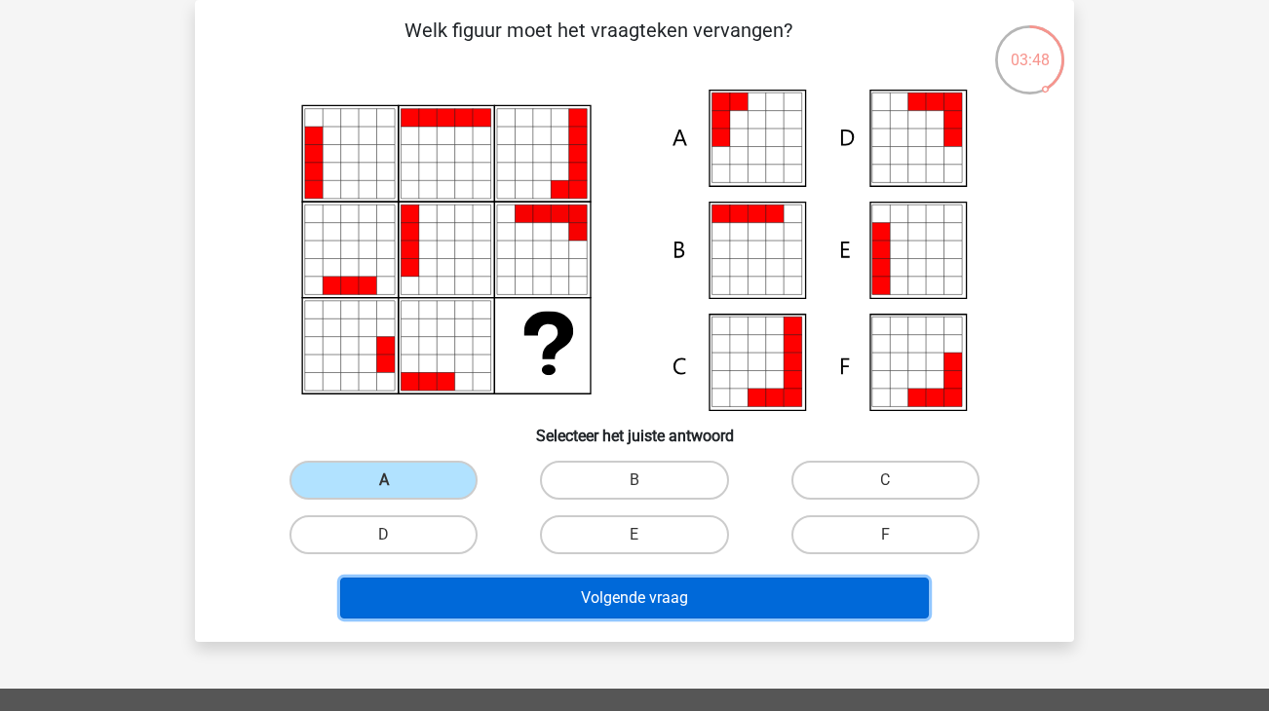
click at [648, 606] on button "Volgende vraag" at bounding box center [635, 598] width 590 height 41
